Goal: Information Seeking & Learning: Find specific fact

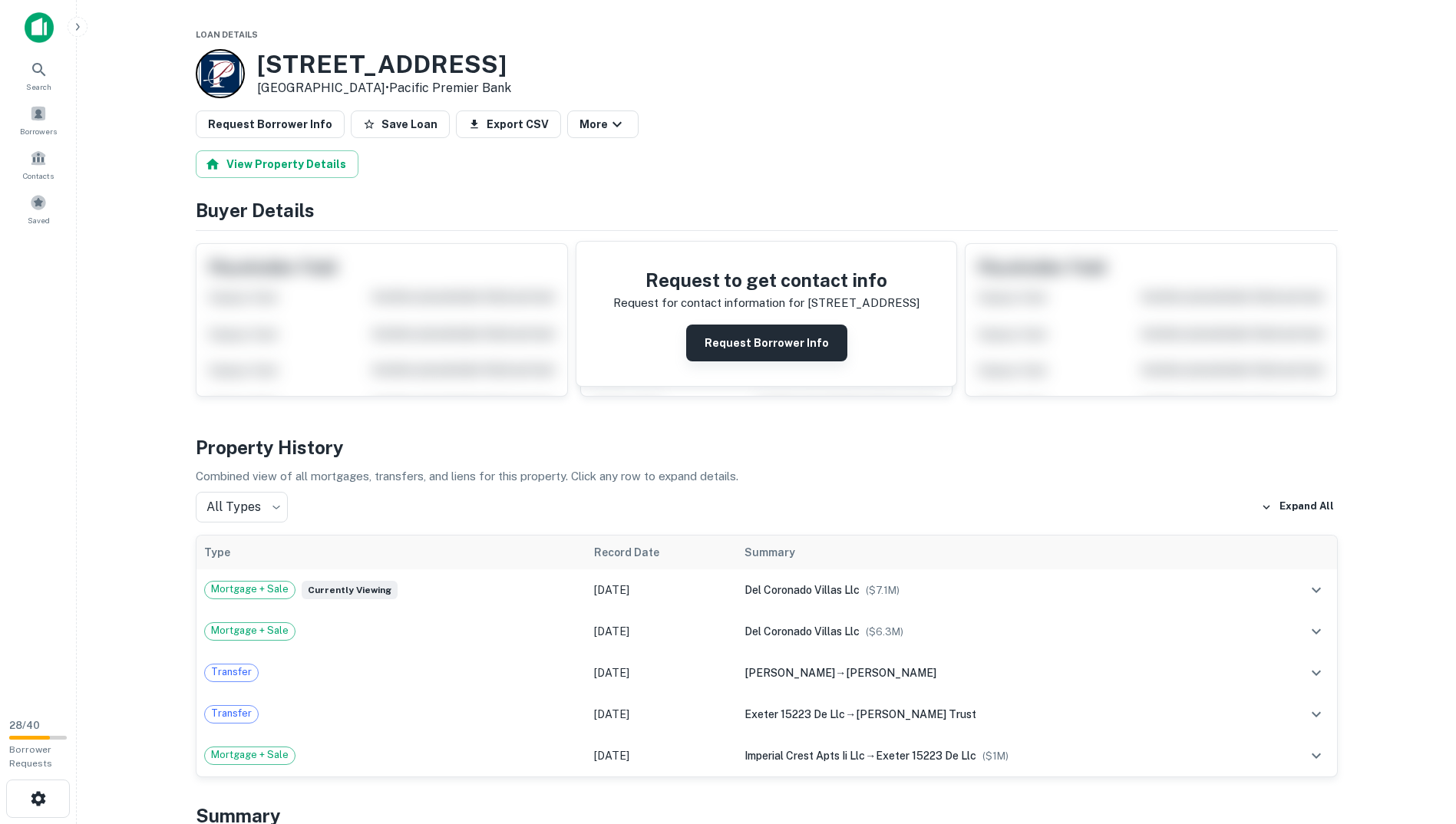
click at [771, 346] on button "Request Borrower Info" at bounding box center [766, 343] width 161 height 37
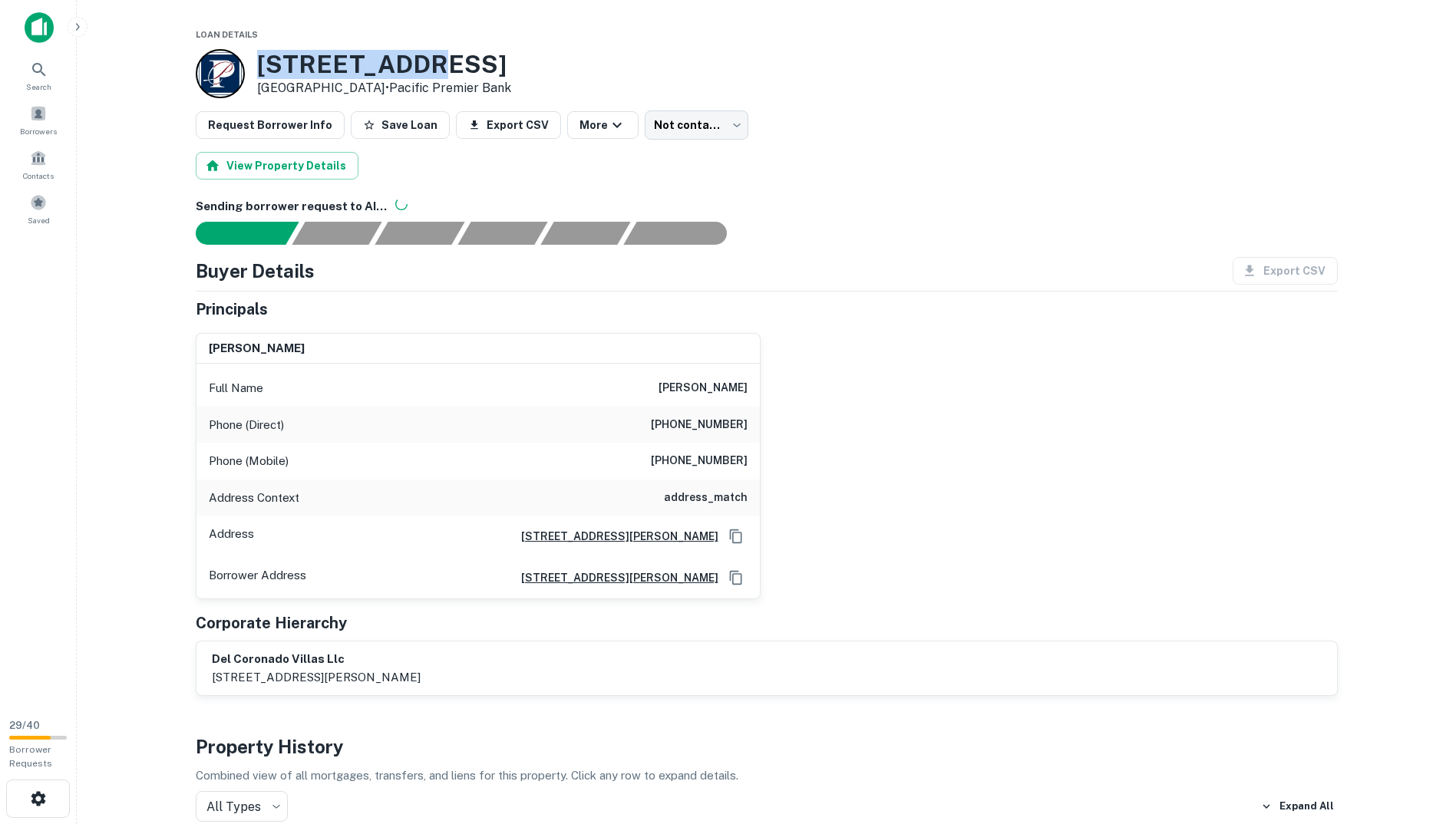
drag, startPoint x: 405, startPoint y: 64, endPoint x: 253, endPoint y: 60, distance: 152.1
click at [253, 60] on div "1042 15th St San Diego, CA 92154 • Pacific Premier Bank" at bounding box center [354, 74] width 316 height 49
copy h3 "[STREET_ADDRESS]"
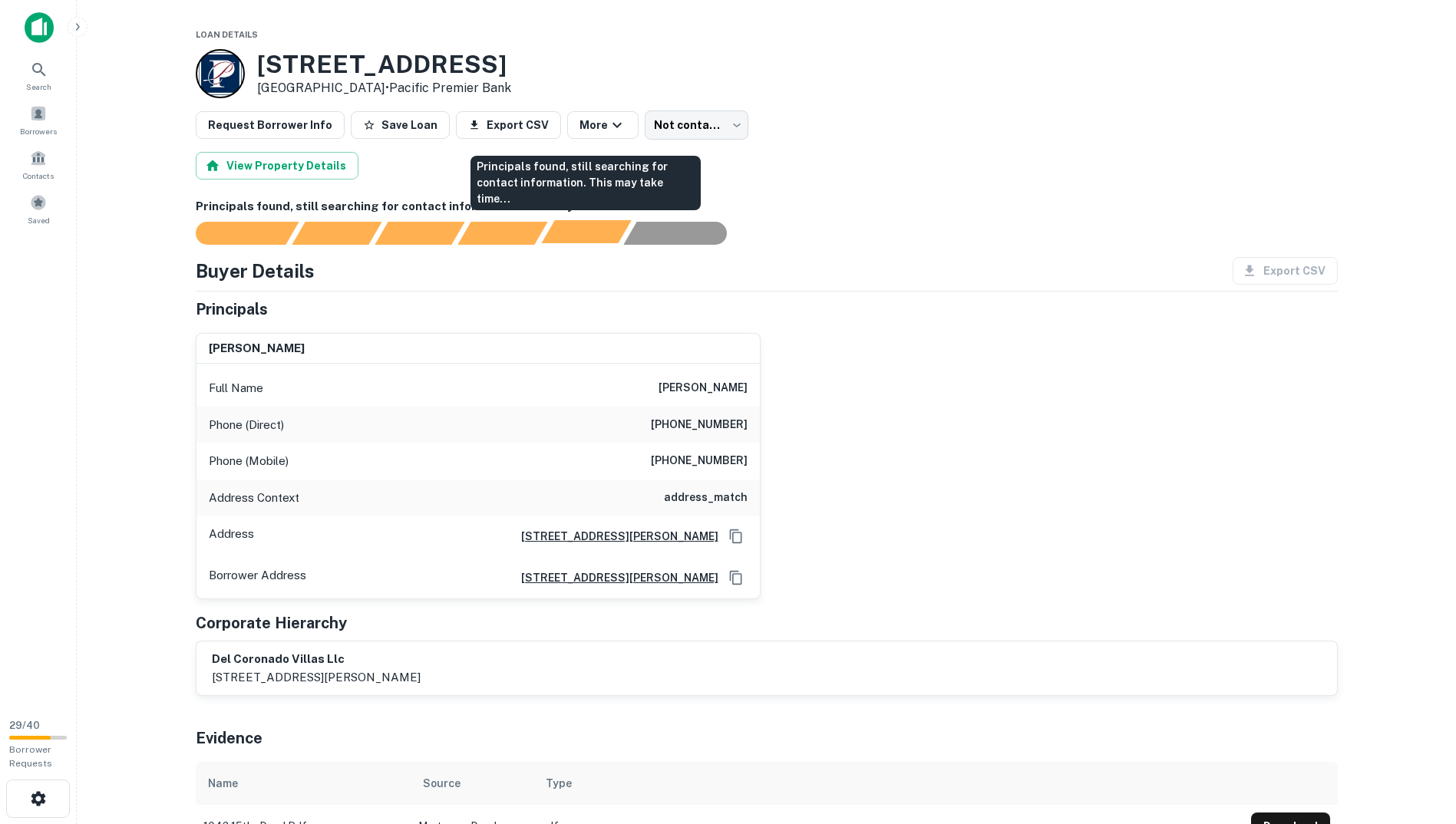
click at [621, 238] on div "Principals found, still searching for contact information. This may take time..." at bounding box center [586, 231] width 90 height 23
